Goal: Transaction & Acquisition: Purchase product/service

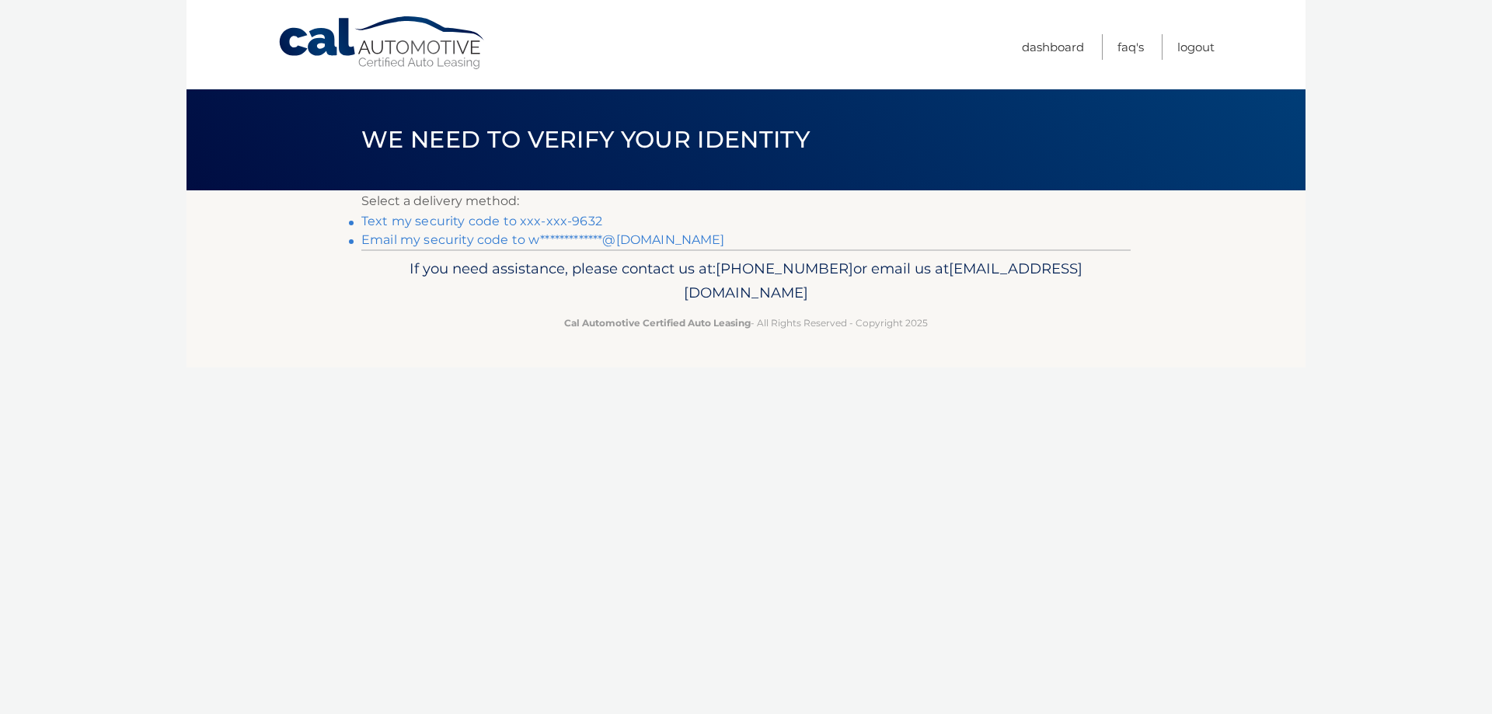
click at [580, 220] on link "Text my security code to xxx-xxx-9632" at bounding box center [481, 221] width 241 height 15
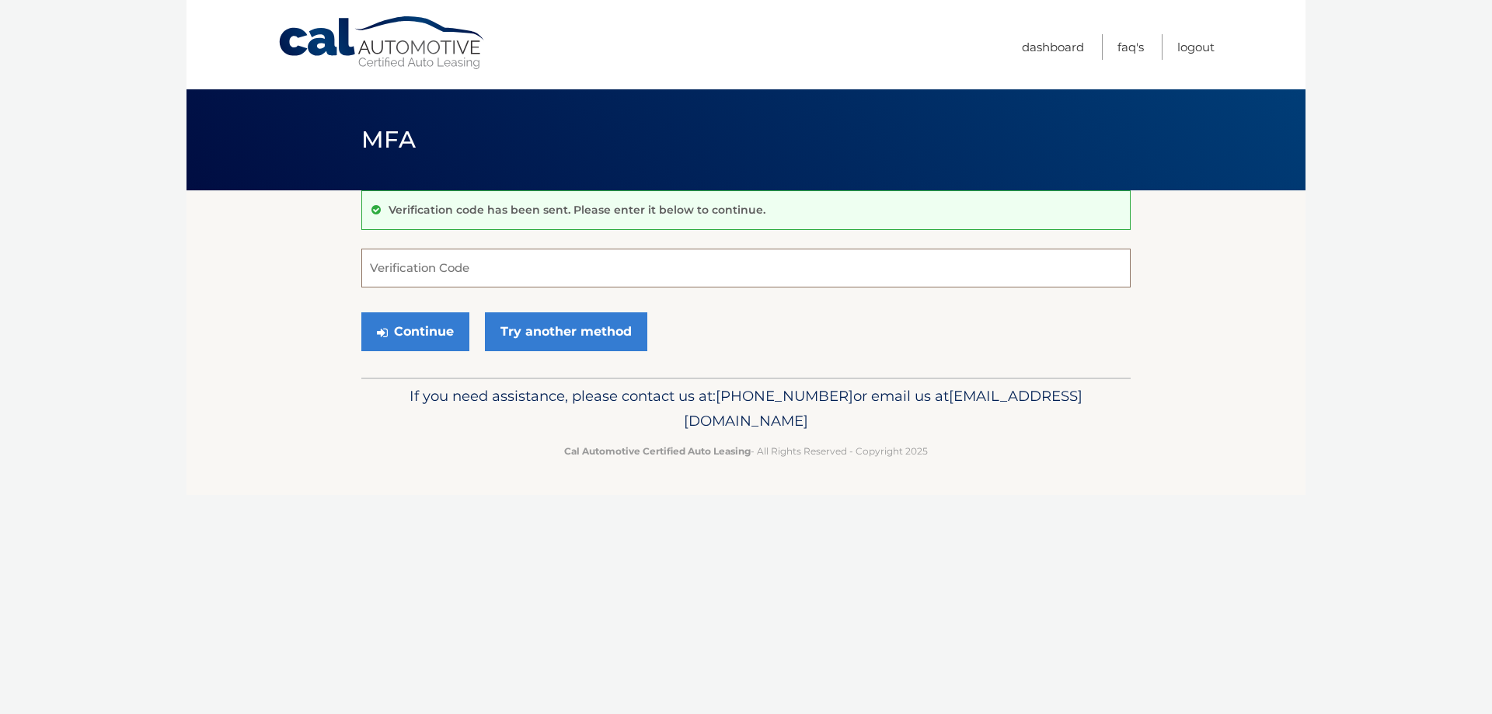
click at [562, 270] on input "Verification Code" at bounding box center [745, 268] width 769 height 39
type input "415627"
click at [427, 335] on button "Continue" at bounding box center [415, 331] width 108 height 39
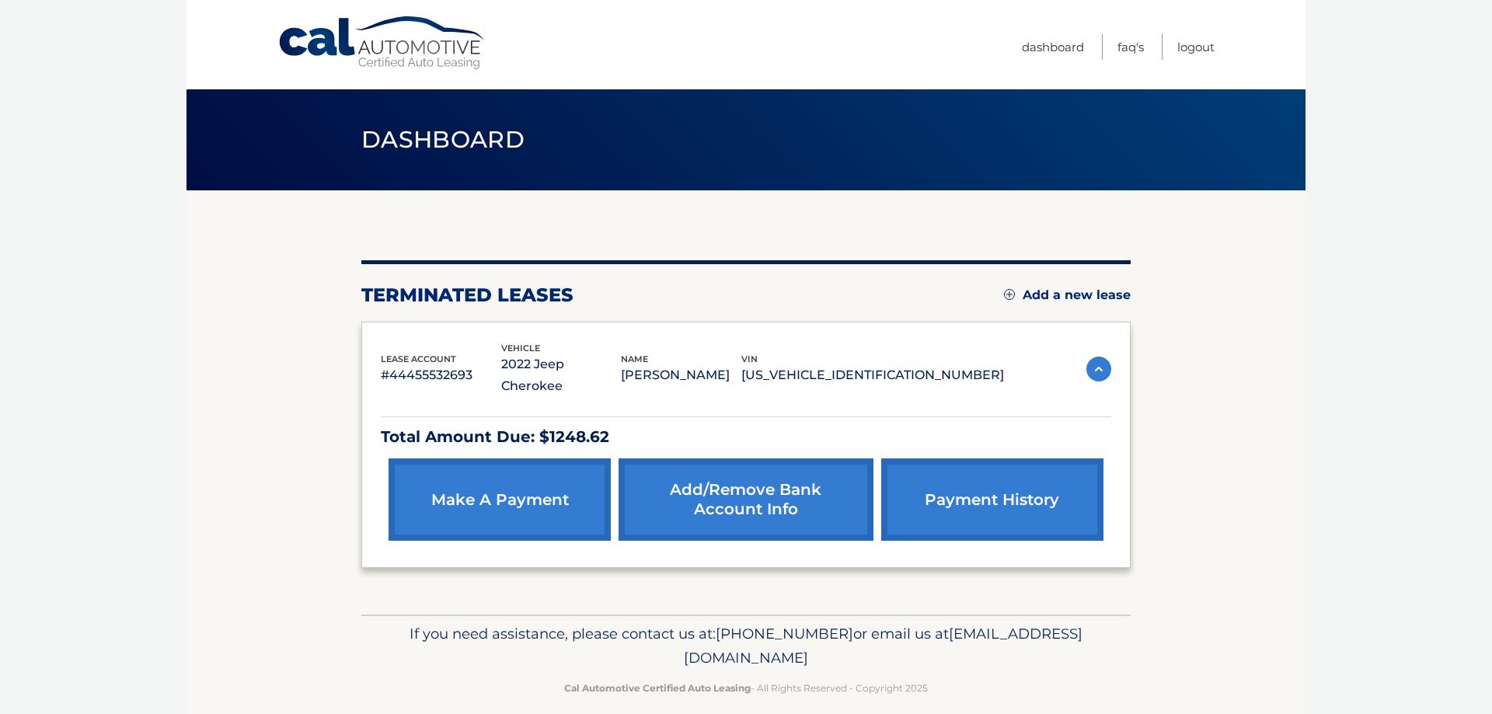
click at [499, 466] on link "make a payment" at bounding box center [499, 499] width 222 height 82
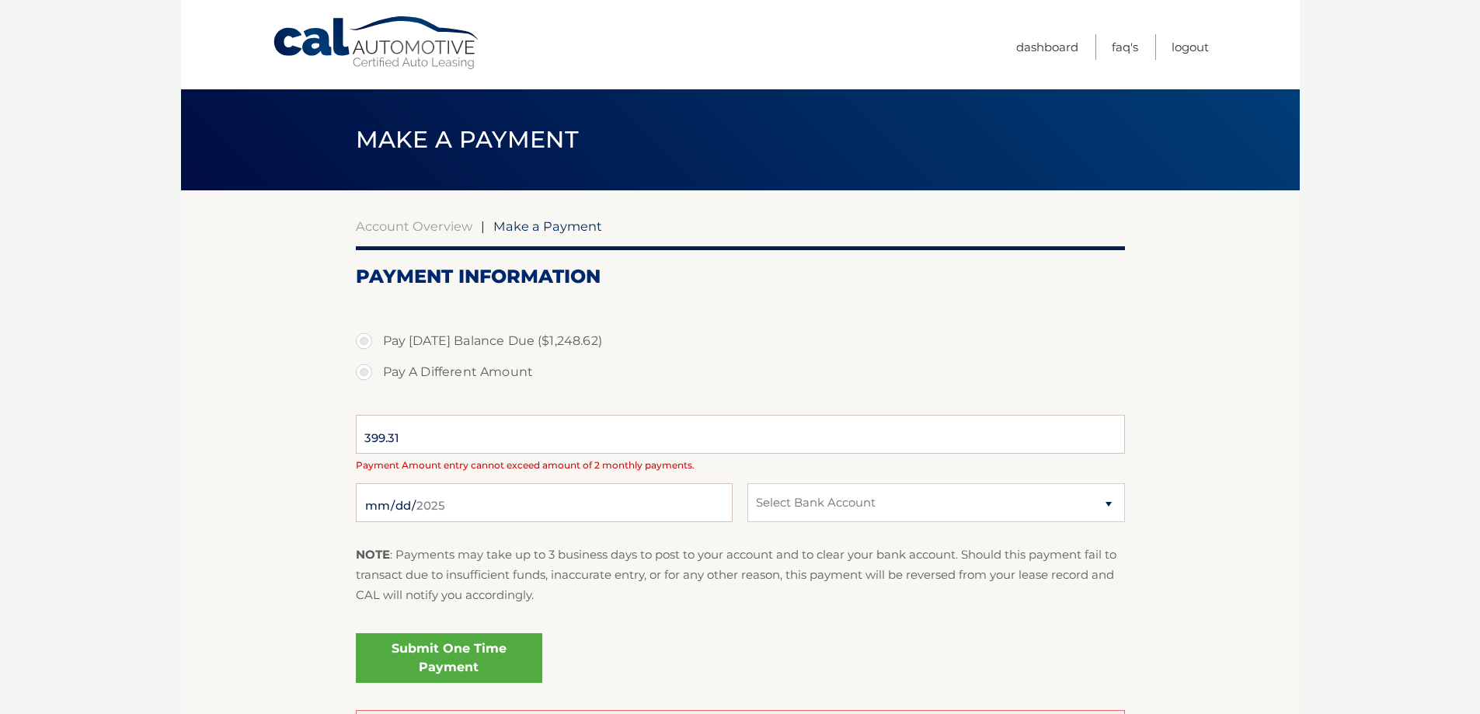
select select "YWRjMzkwNzYtOWJjMS00MGMxLThhYWMtYjhjYjg0MmEzNTZk"
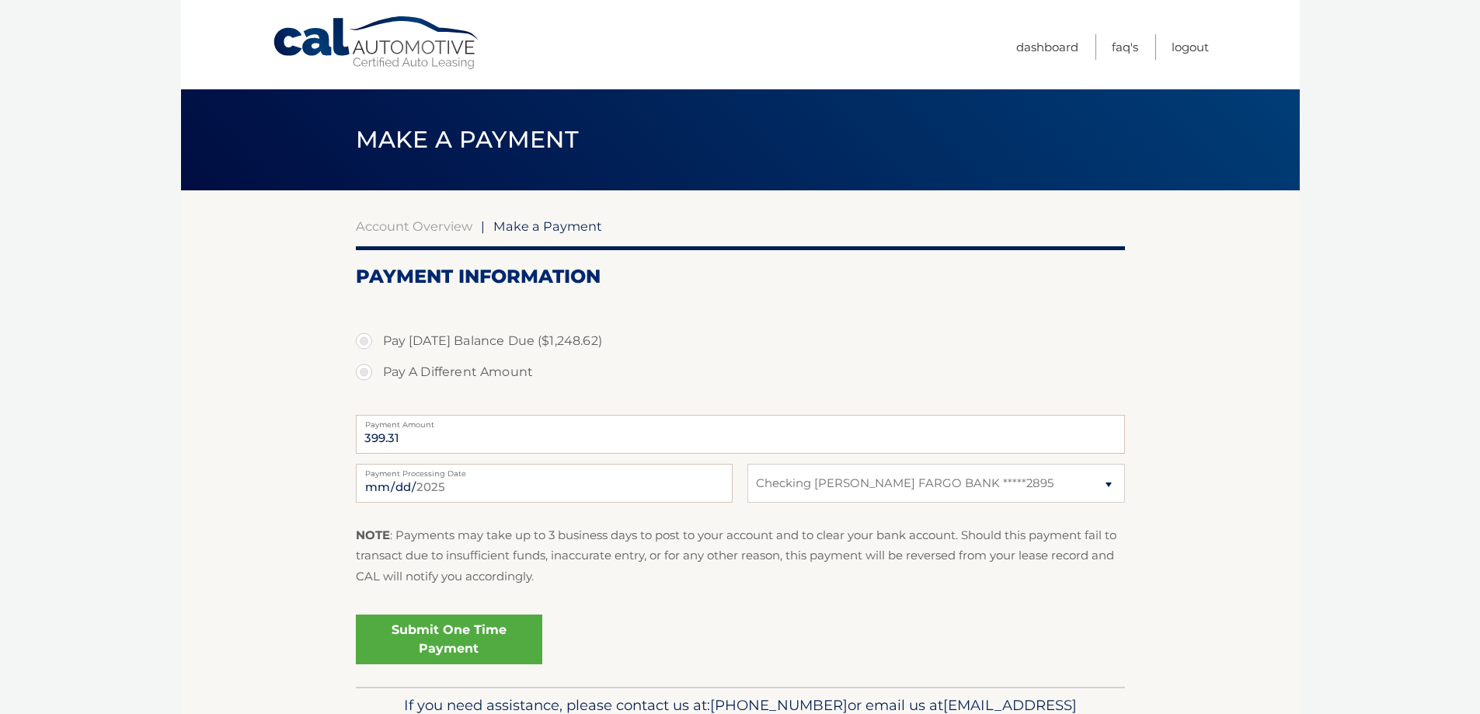
click at [416, 427] on label "Payment Amount" at bounding box center [740, 421] width 769 height 12
click at [416, 428] on input "399.31" at bounding box center [740, 434] width 769 height 39
click at [367, 339] on label "Pay Today's Balance Due ($1,248.62)" at bounding box center [740, 341] width 769 height 31
click at [367, 339] on input "Pay Today's Balance Due ($1,248.62)" at bounding box center [370, 338] width 16 height 25
radio input "true"
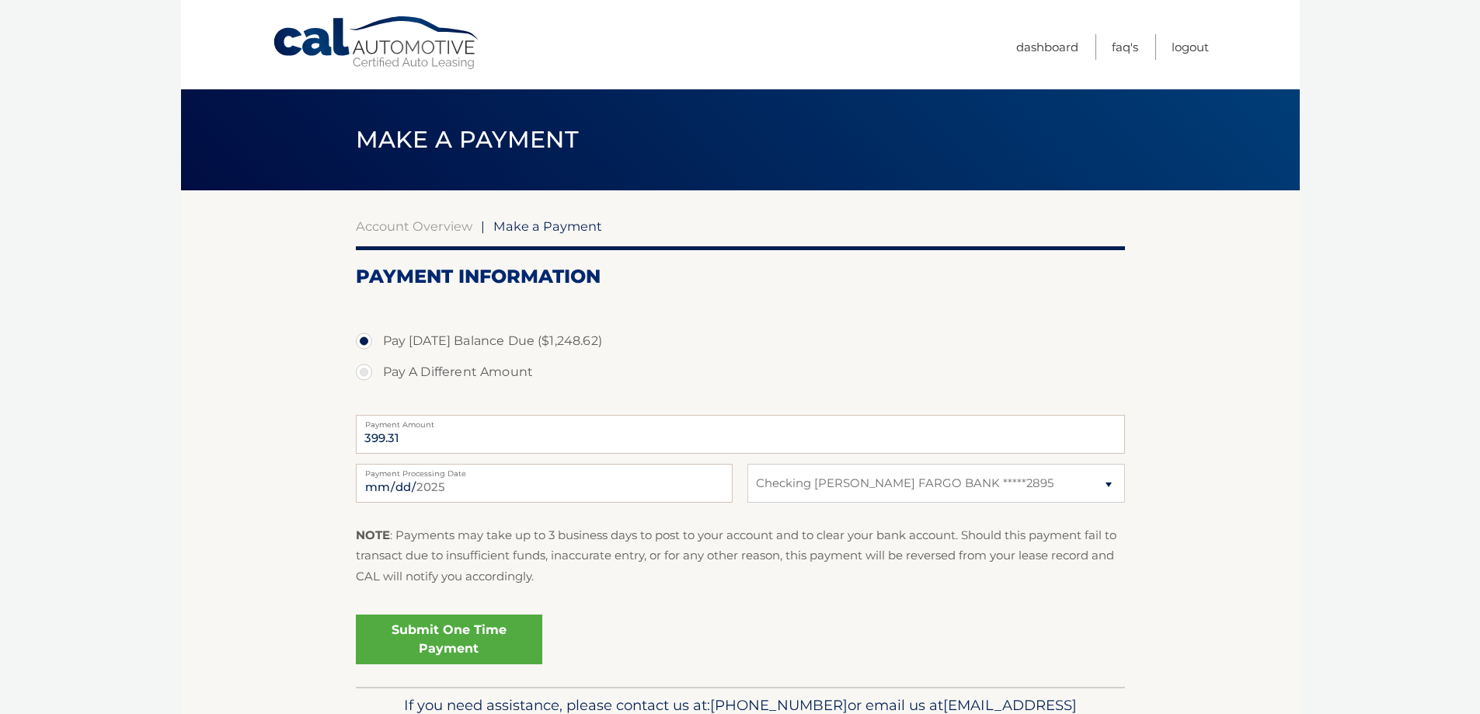
type input "1248.62"
click at [508, 640] on link "Submit One Time Payment" at bounding box center [449, 640] width 186 height 50
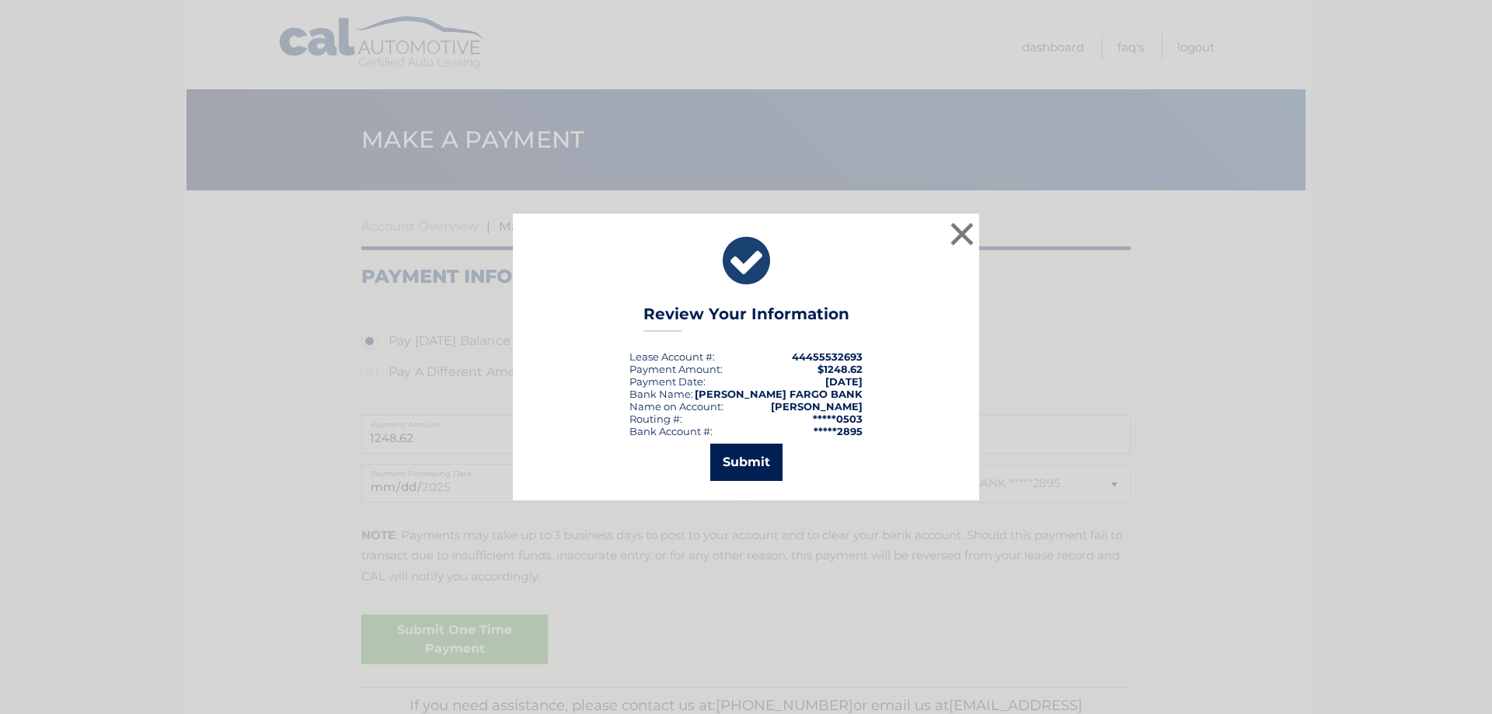
click at [736, 472] on button "Submit" at bounding box center [746, 462] width 72 height 37
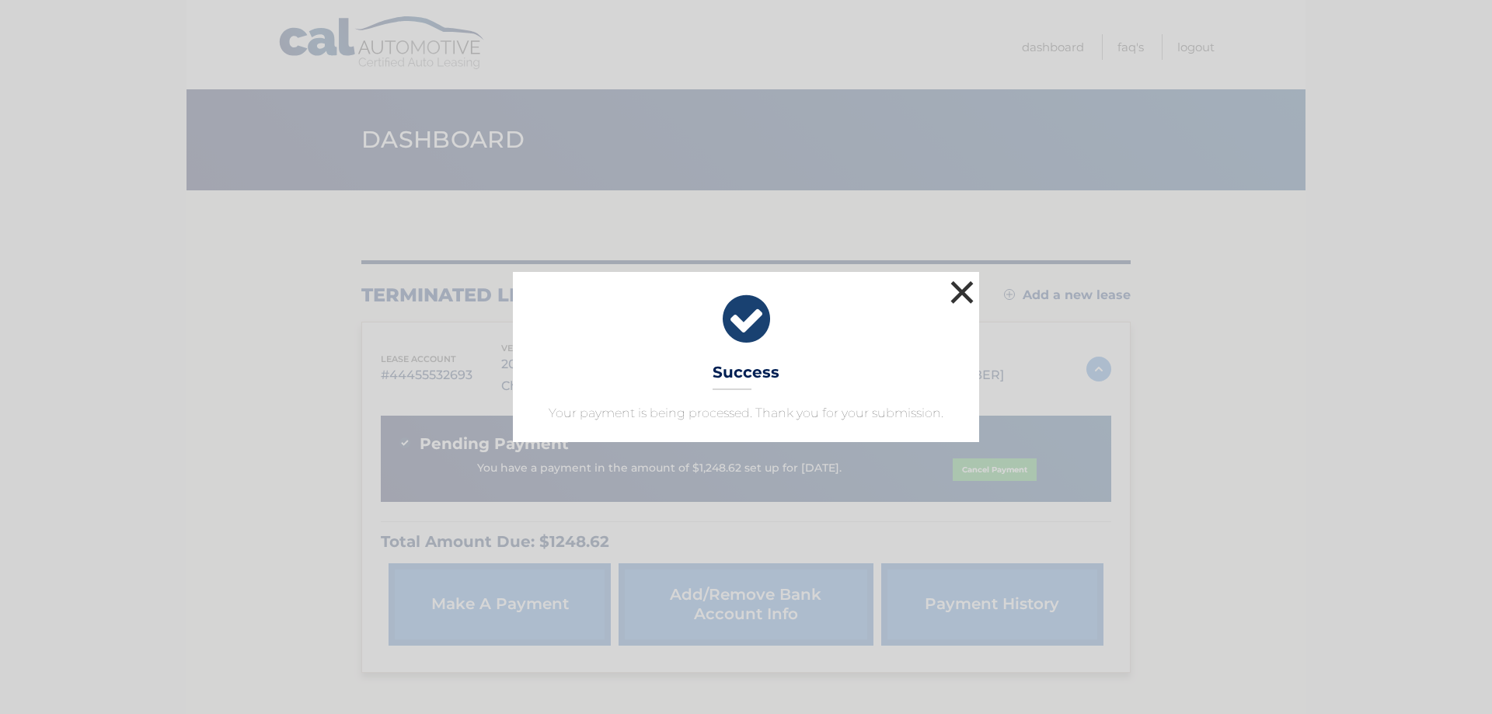
click at [949, 294] on button "×" at bounding box center [961, 292] width 31 height 31
